Goal: Information Seeking & Learning: Learn about a topic

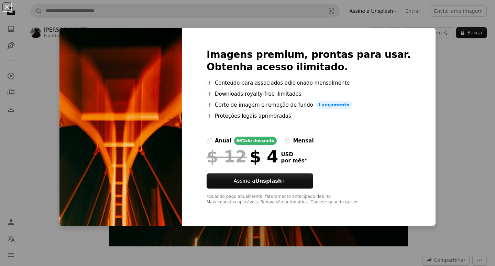
click at [310, 143] on div "mensal" at bounding box center [303, 141] width 21 height 8
click at [261, 142] on div "66% de desconto" at bounding box center [255, 141] width 42 height 8
click at [484, 109] on div "An X shape Imagens premium, prontas para usar. Obtenha acesso ilimitado. A plus…" at bounding box center [247, 133] width 495 height 266
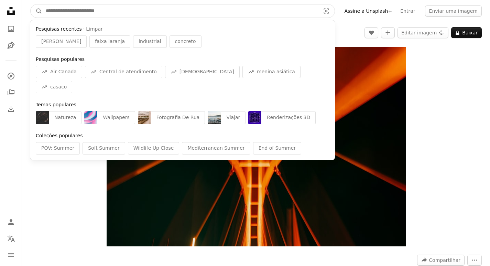
click at [166, 10] on input "Pesquise conteúdo visual em todo o site" at bounding box center [180, 10] width 276 height 13
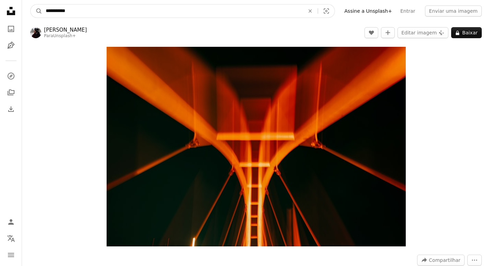
type input "**********"
click at [31, 4] on button "A magnifying glass" at bounding box center [37, 10] width 12 height 13
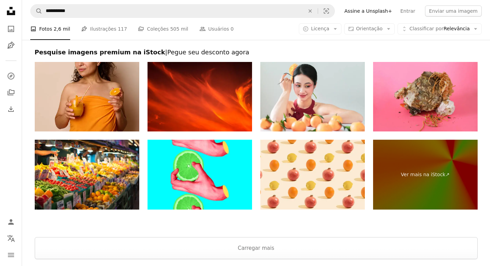
scroll to position [1355, 0]
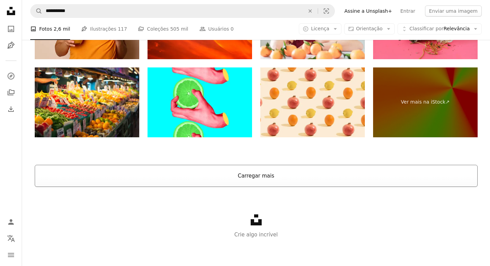
click at [232, 180] on button "Carregar mais" at bounding box center [256, 176] width 443 height 22
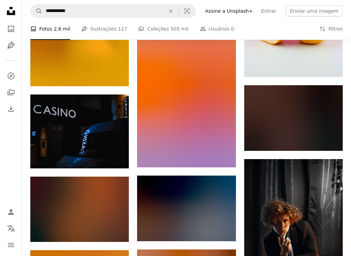
scroll to position [12084, 0]
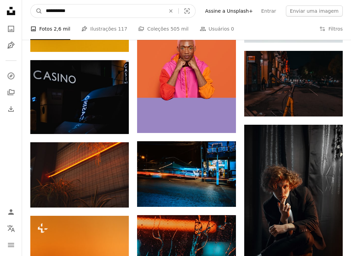
drag, startPoint x: 82, startPoint y: 10, endPoint x: -13, endPoint y: -2, distance: 95.7
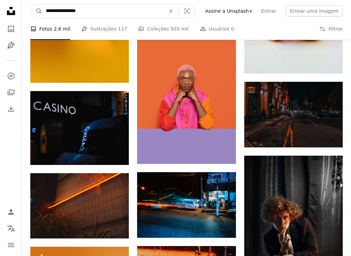
type input "**********"
click button "A magnifying glass" at bounding box center [37, 10] width 12 height 13
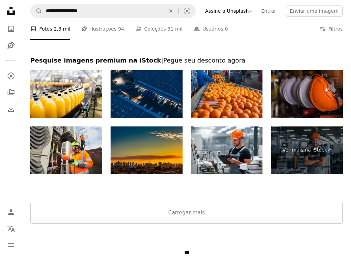
scroll to position [1111, 0]
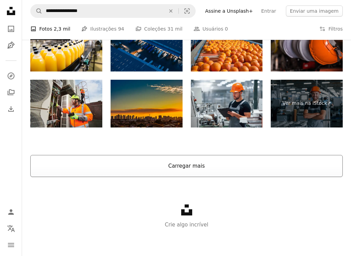
click at [194, 169] on button "Carregar mais" at bounding box center [186, 166] width 312 height 22
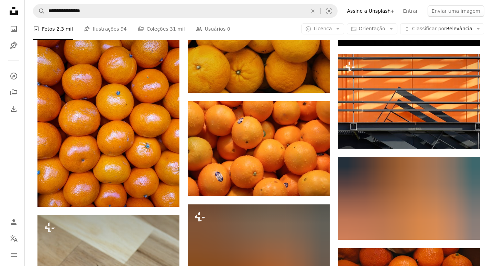
scroll to position [12358, 0]
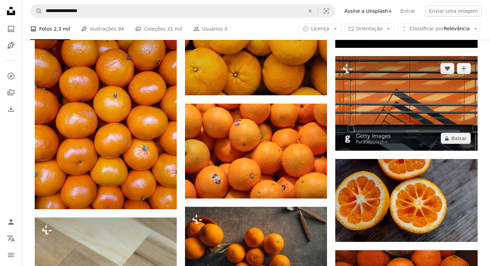
click at [375, 91] on img at bounding box center [406, 103] width 142 height 95
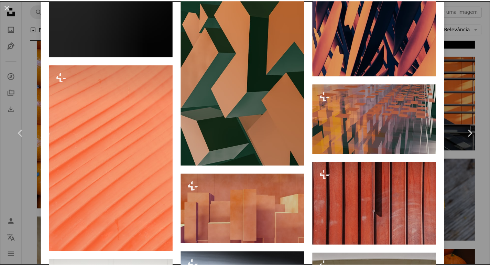
scroll to position [2936, 0]
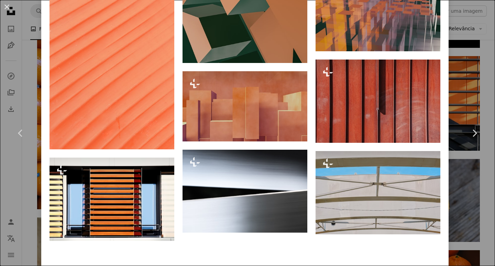
click at [483, 87] on div "An X shape Chevron left Chevron right Getty Images Para Unsplash+ A heart A plu…" at bounding box center [247, 133] width 495 height 266
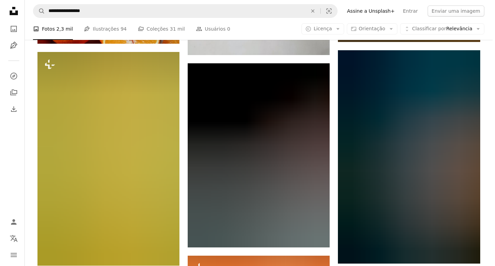
scroll to position [14319, 0]
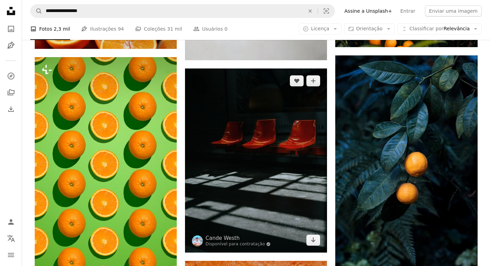
click at [311, 130] on img at bounding box center [256, 160] width 142 height 184
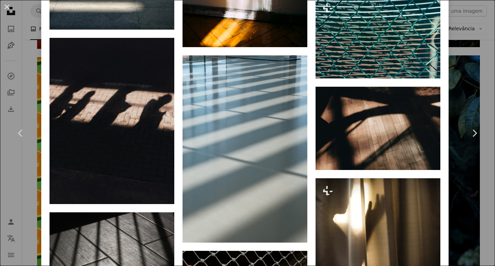
scroll to position [1170, 0]
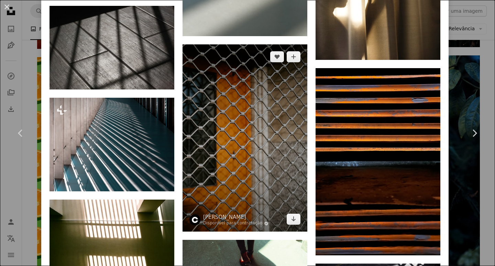
click at [276, 76] on img at bounding box center [245, 137] width 125 height 187
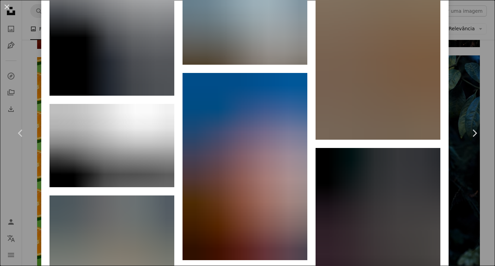
scroll to position [15364, 0]
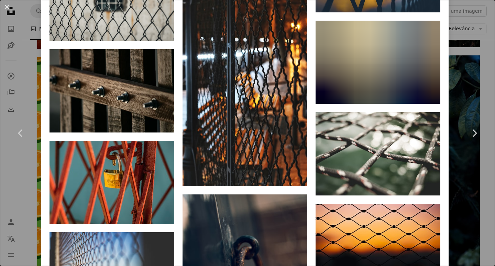
scroll to position [13291, 0]
